Goal: Find specific page/section: Find specific page/section

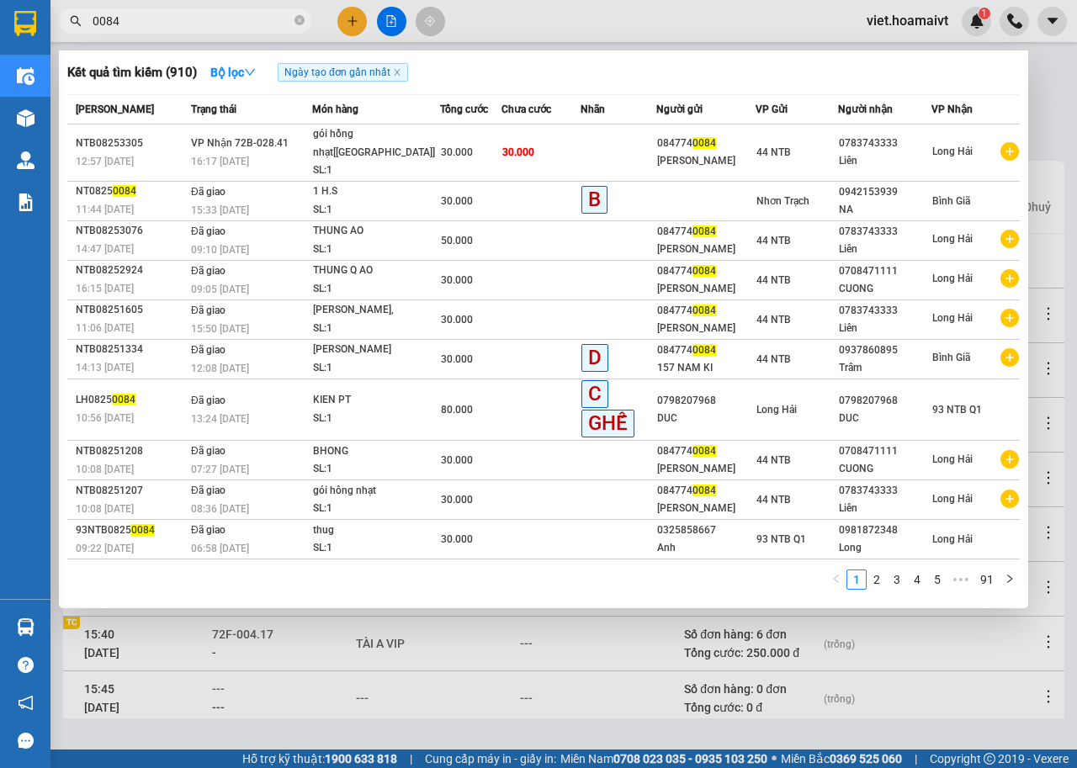
scroll to position [185, 0]
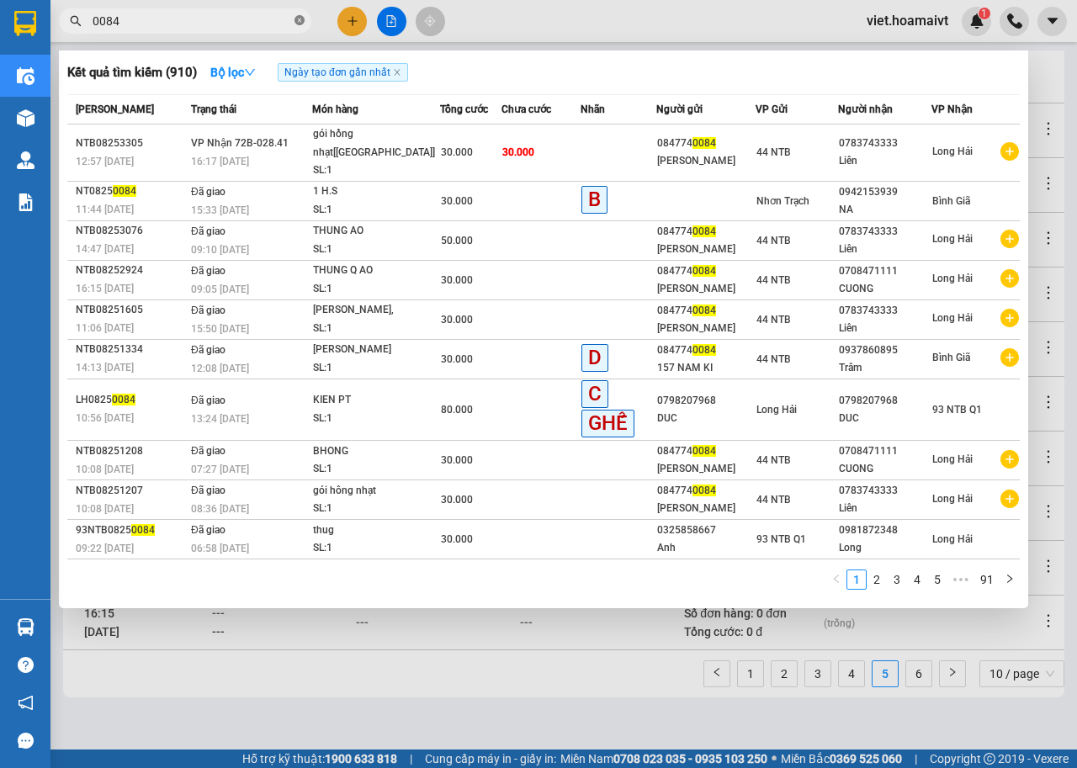
click at [296, 22] on icon "close-circle" at bounding box center [299, 20] width 10 height 10
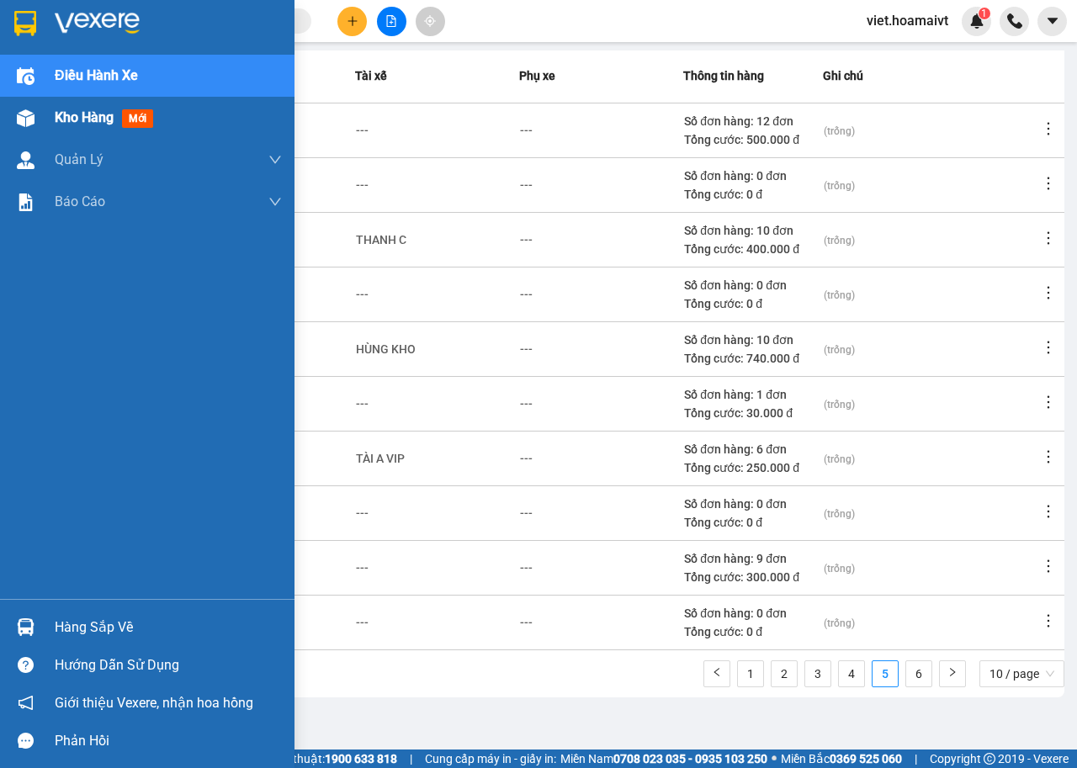
click at [91, 117] on span "Kho hàng" at bounding box center [84, 117] width 59 height 16
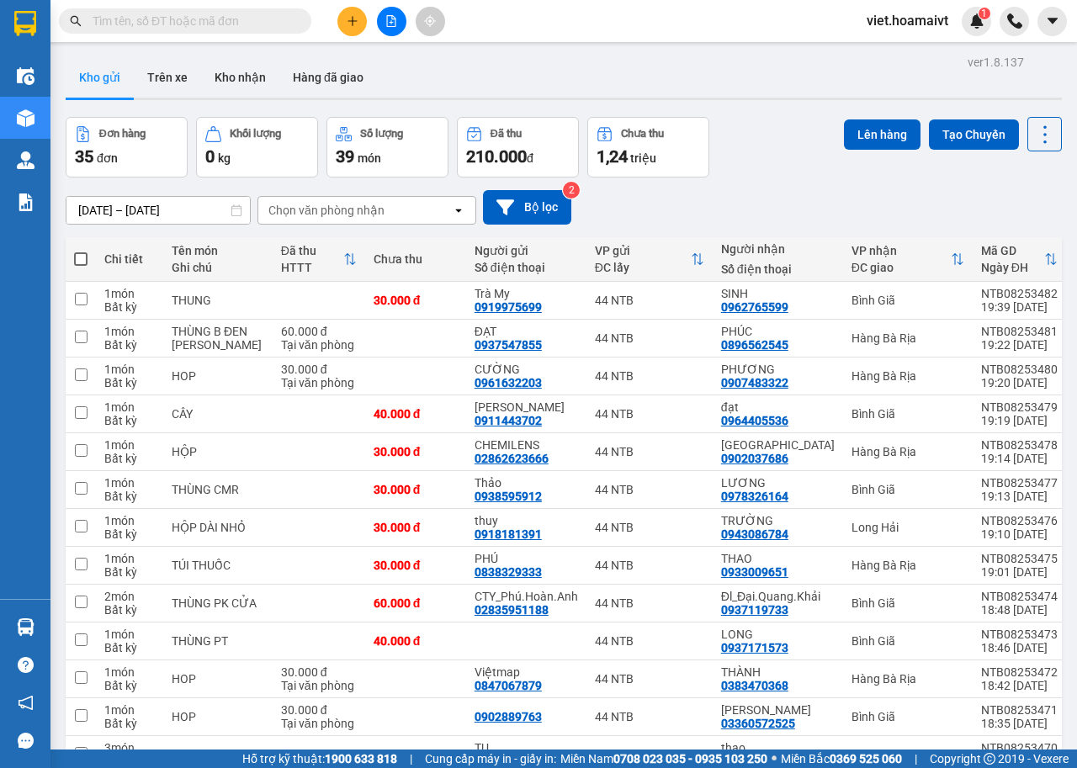
click at [366, 202] on div "Chọn văn phòng nhận" at bounding box center [326, 210] width 116 height 17
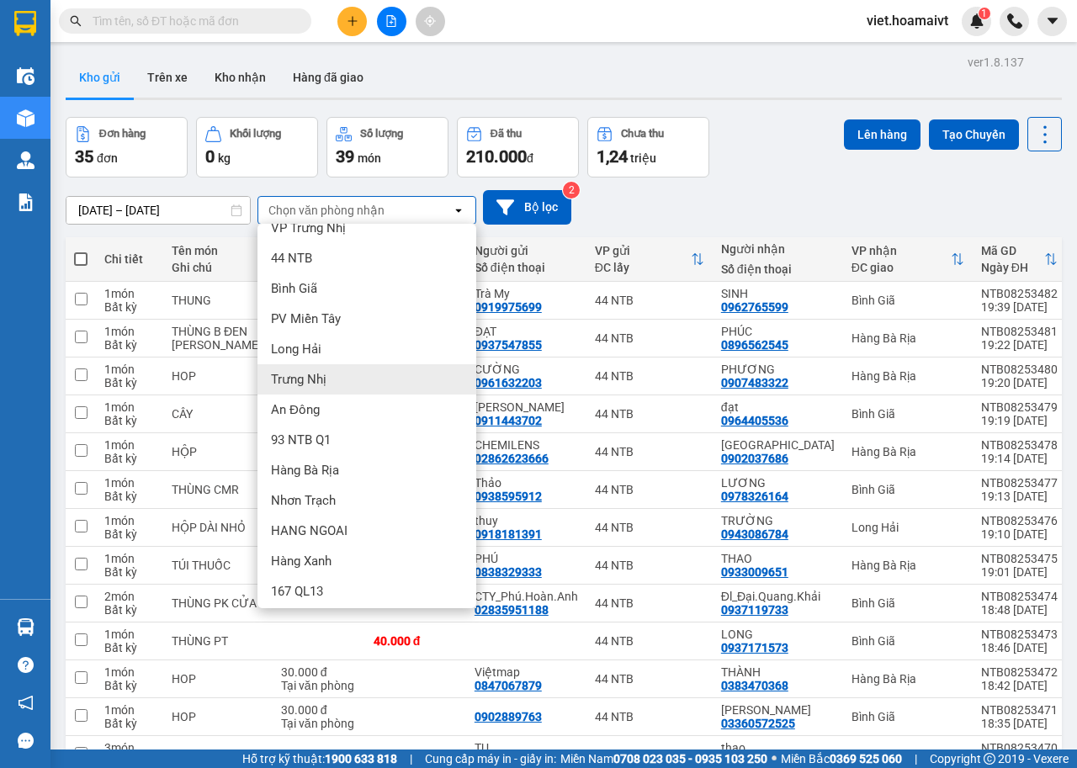
scroll to position [23, 0]
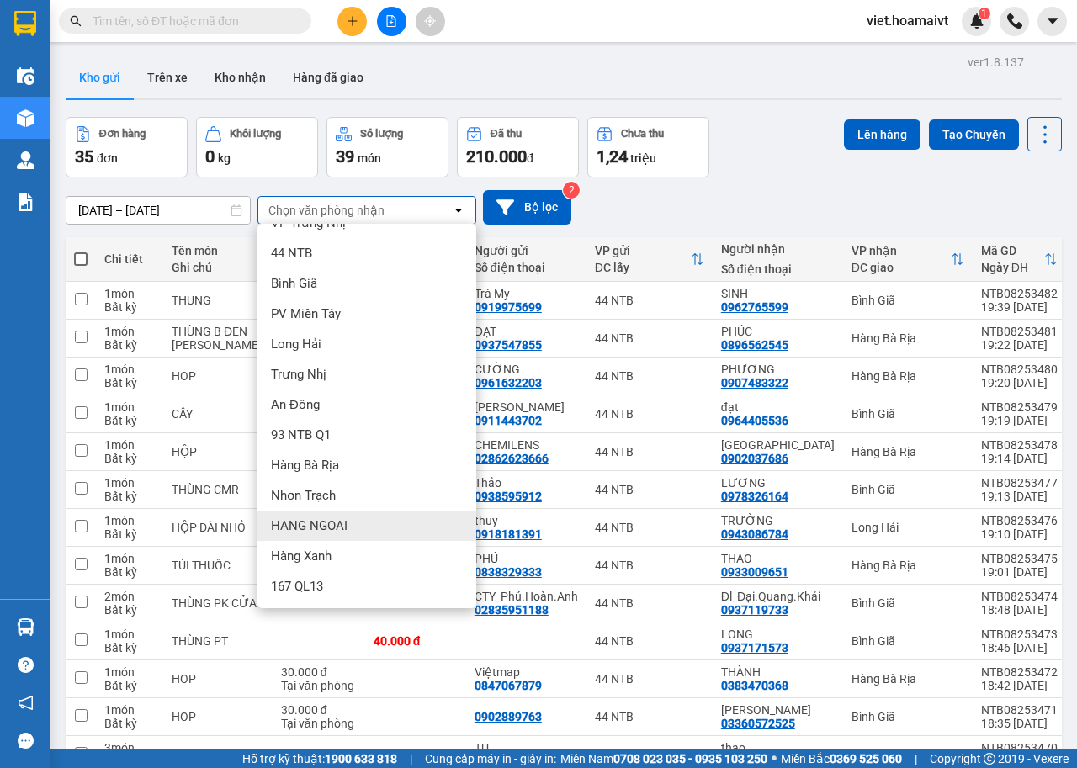
click at [368, 521] on div "HANG NGOAI" at bounding box center [366, 526] width 219 height 30
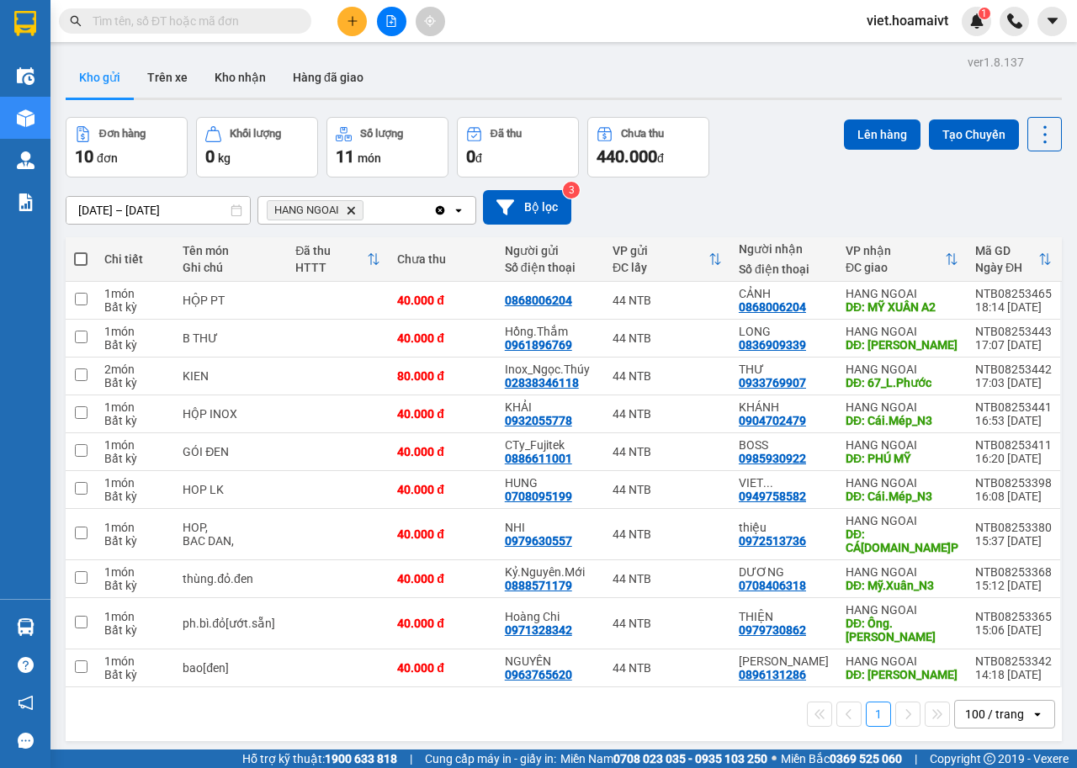
click at [350, 209] on icon "HANG NGOAI, close by backspace" at bounding box center [351, 210] width 8 height 8
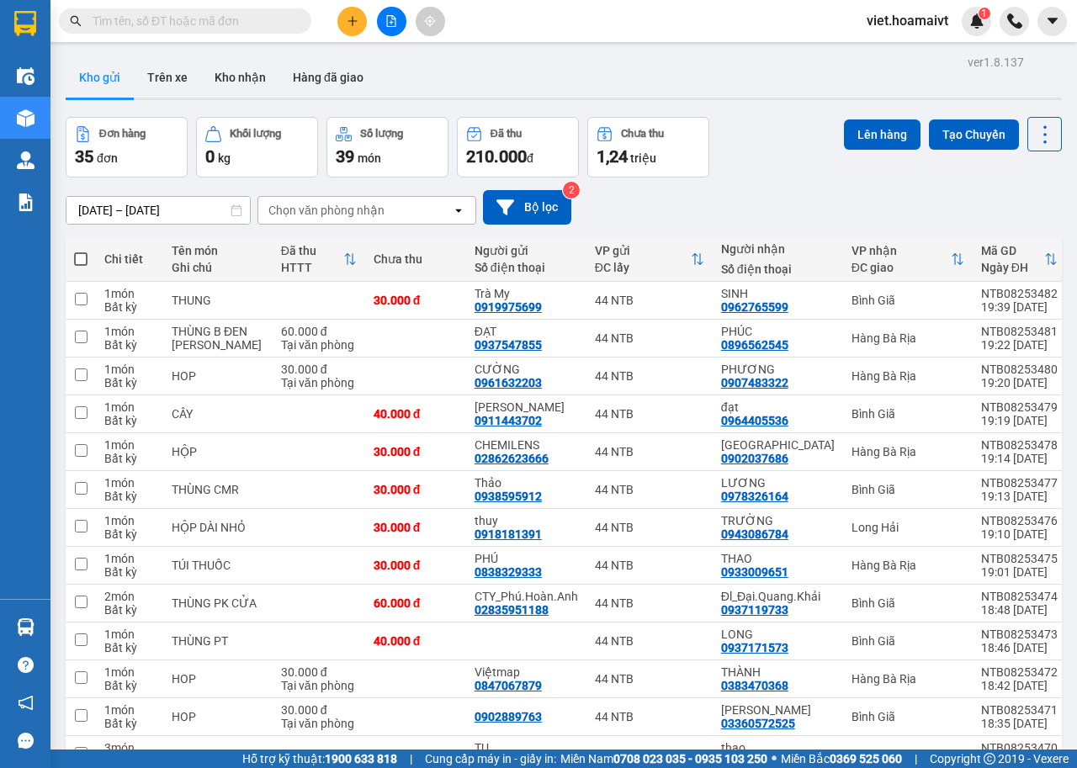
click at [308, 202] on div "Chọn văn phòng nhận" at bounding box center [326, 210] width 116 height 17
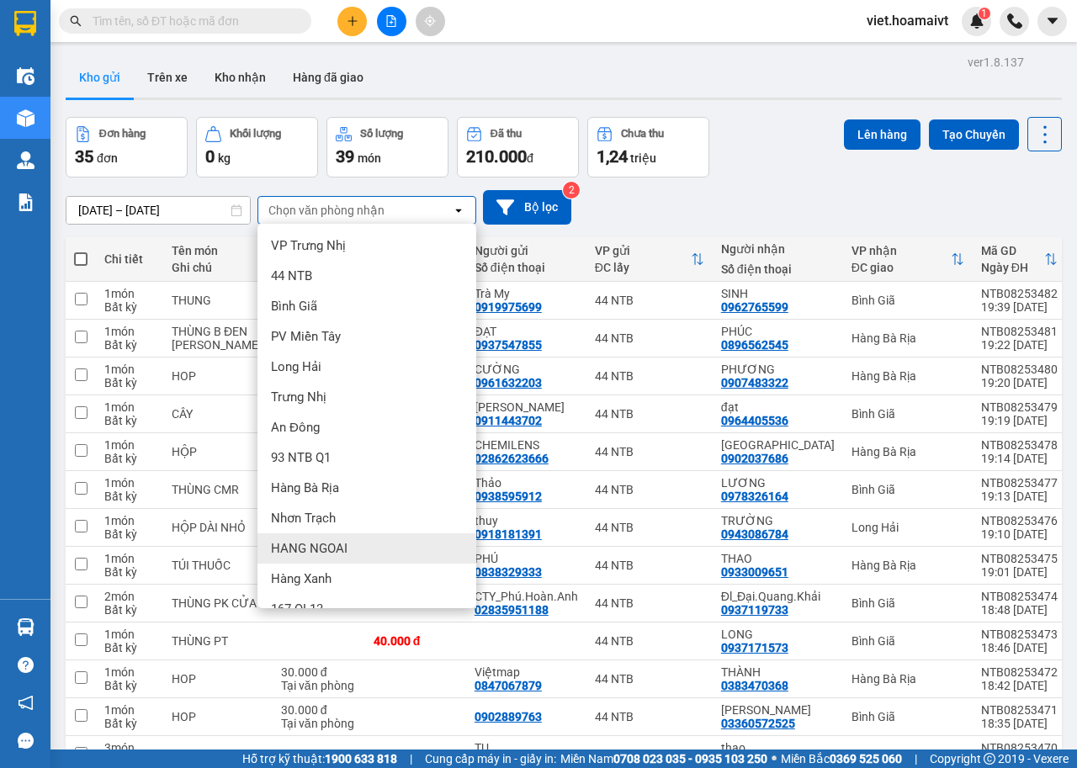
click at [331, 544] on span "HANG NGOAI" at bounding box center [309, 548] width 77 height 17
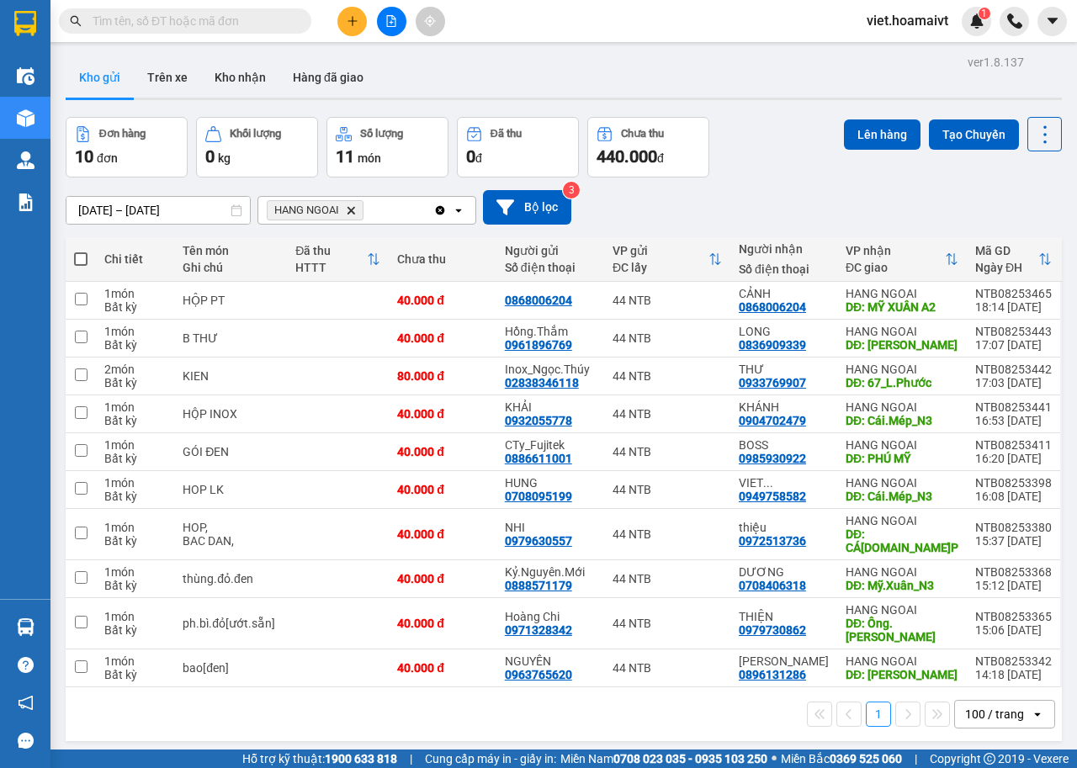
click at [353, 209] on icon "HANG NGOAI, close by backspace" at bounding box center [351, 210] width 8 height 8
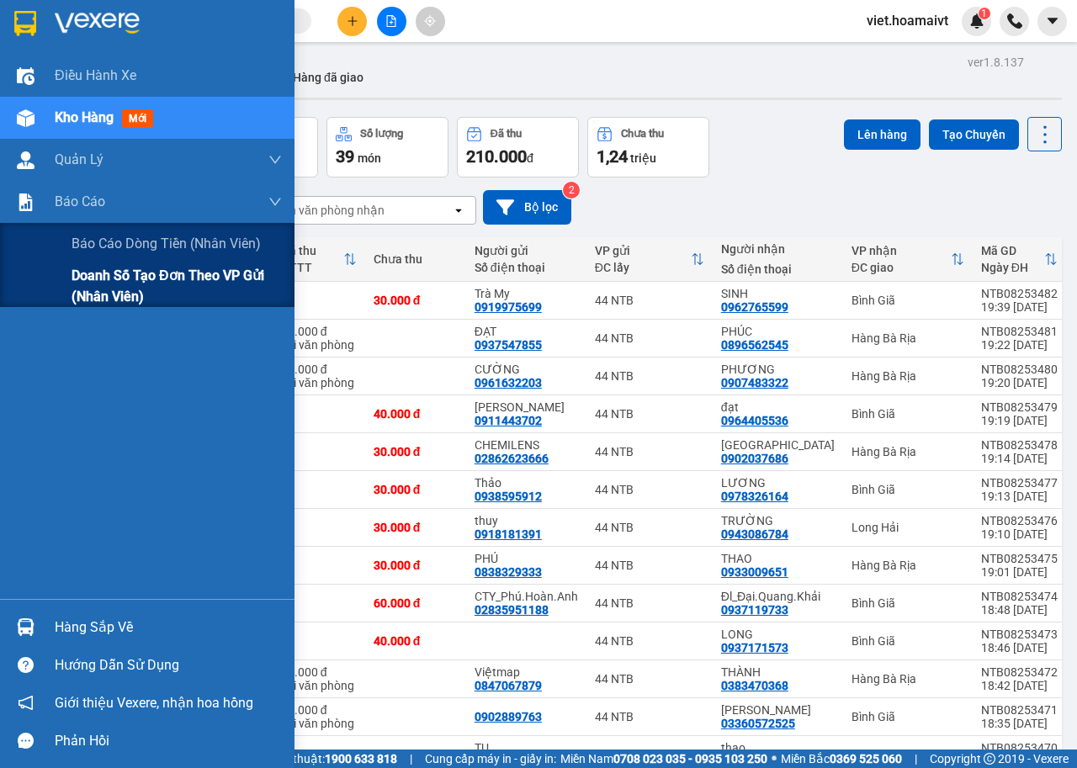
click at [93, 289] on span "Doanh số tạo đơn theo VP gửi (nhân viên)" at bounding box center [177, 286] width 210 height 42
